Goal: Check status: Check status

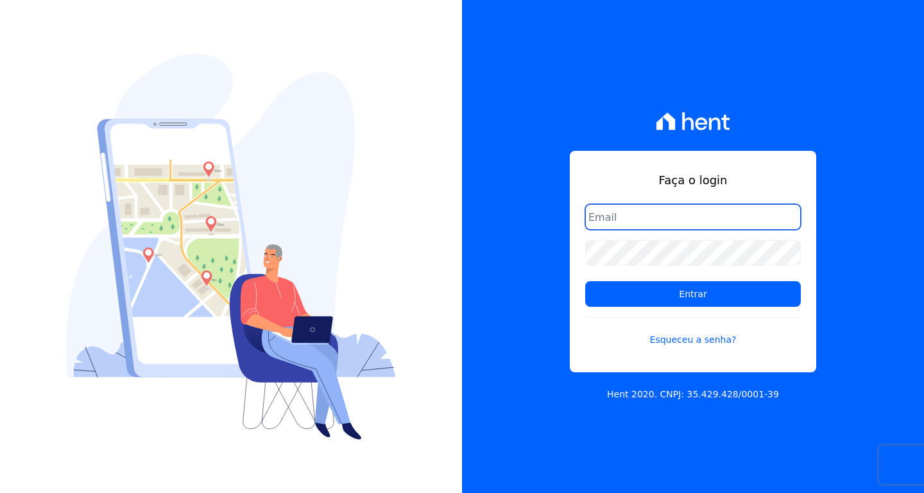
click at [642, 221] on input "email" at bounding box center [693, 217] width 216 height 26
type input "[EMAIL_ADDRESS][DOMAIN_NAME]"
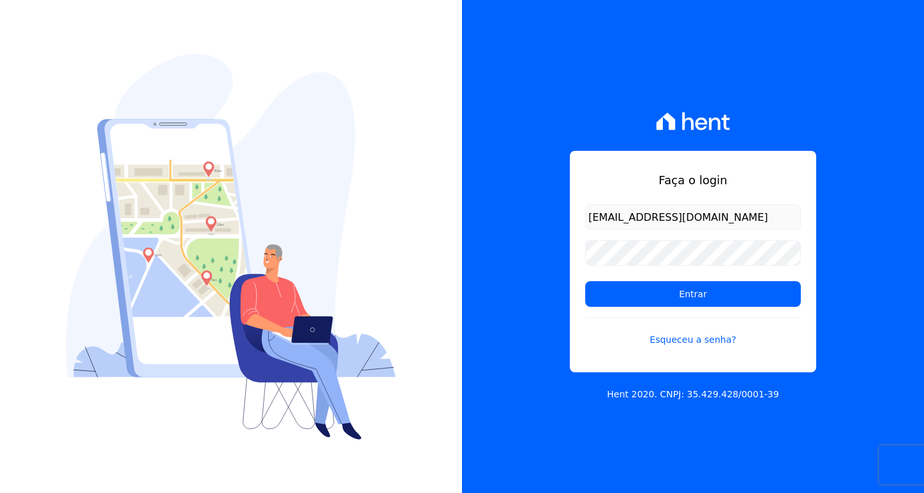
drag, startPoint x: 595, startPoint y: 268, endPoint x: 613, endPoint y: 266, distance: 17.4
click at [597, 268] on form "barbatoguilherme@gmail.com Entrar Esqueceu a senha?" at bounding box center [693, 283] width 216 height 158
click at [585, 281] on input "Entrar" at bounding box center [693, 294] width 216 height 26
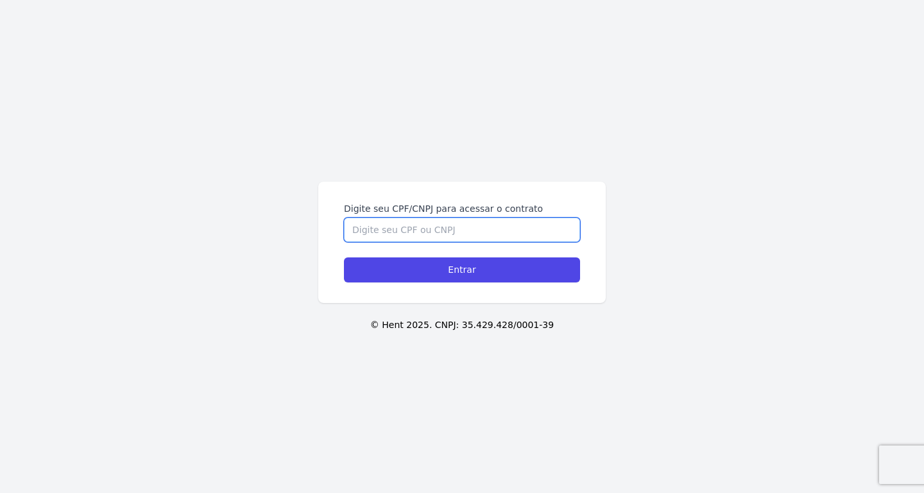
click at [412, 226] on input "Digite seu CPF/CNPJ para acessar o contrato" at bounding box center [462, 229] width 236 height 24
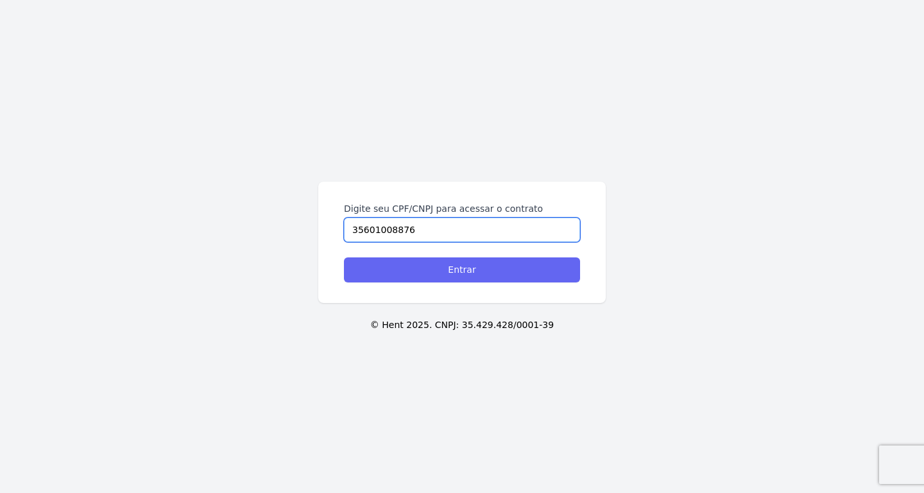
type input "35601008876"
click at [461, 271] on input "Entrar" at bounding box center [462, 269] width 236 height 25
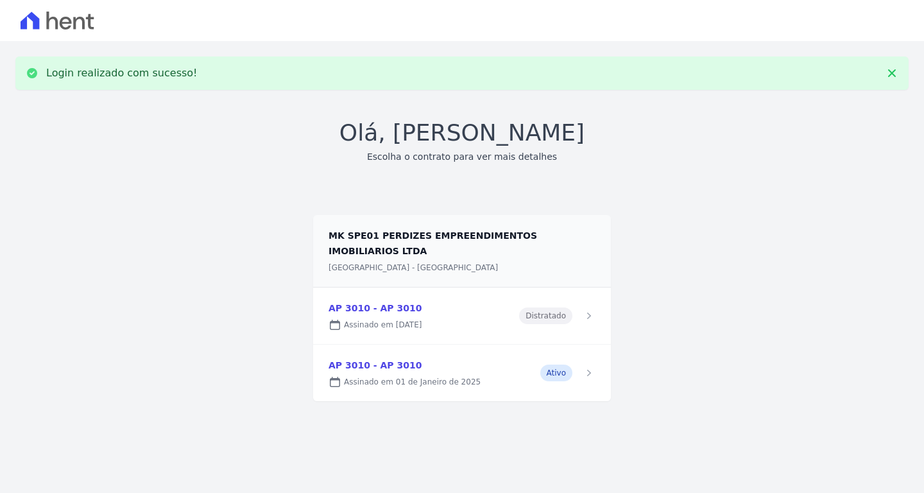
click at [554, 371] on link at bounding box center [462, 373] width 298 height 56
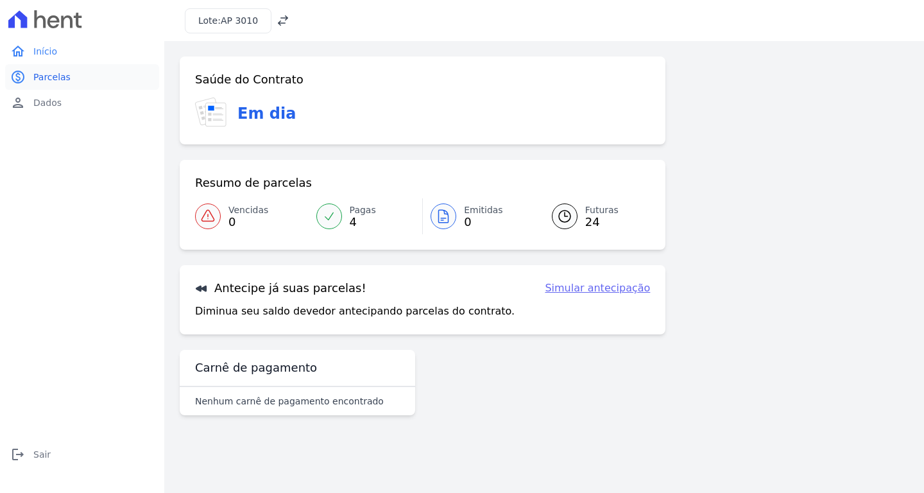
click at [31, 78] on link "paid Parcelas" at bounding box center [82, 77] width 154 height 26
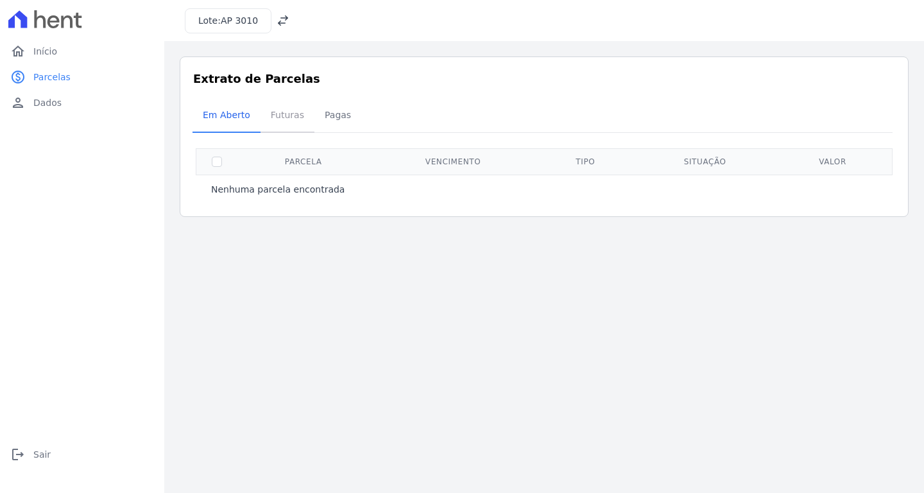
click at [293, 120] on span "Futuras" at bounding box center [287, 115] width 49 height 26
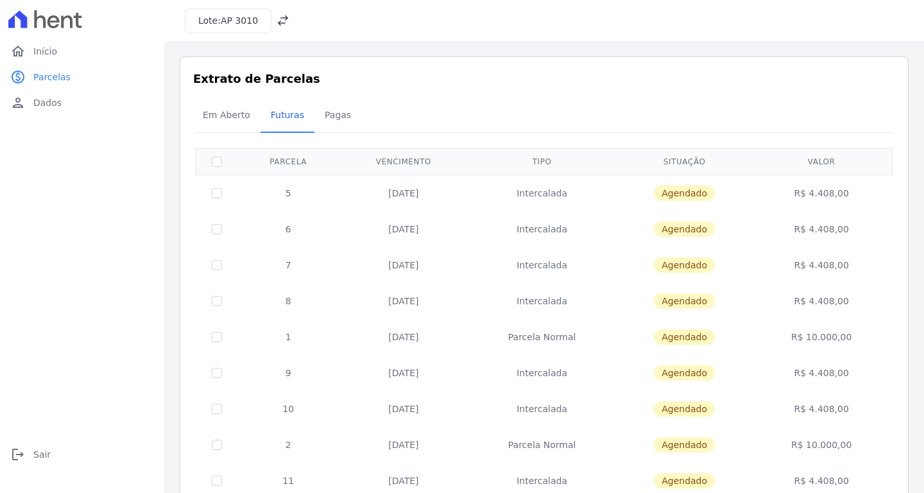
drag, startPoint x: 506, startPoint y: 334, endPoint x: 597, endPoint y: 334, distance: 91.1
click at [597, 334] on td "Parcela Normal" at bounding box center [542, 337] width 148 height 36
click at [340, 115] on span "Pagas" at bounding box center [338, 115] width 42 height 26
